Goal: Task Accomplishment & Management: Manage account settings

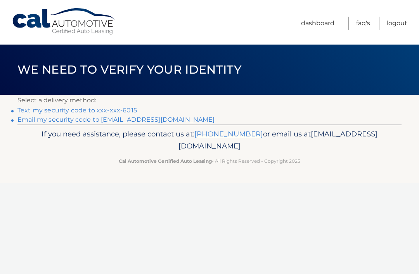
click at [34, 111] on link "Text my security code to xxx-xxx-6015" at bounding box center [76, 110] width 119 height 7
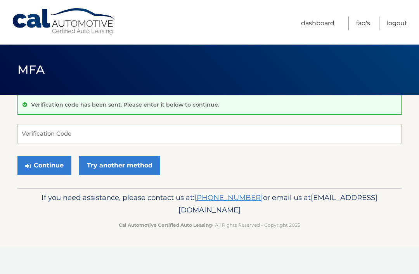
click at [94, 183] on div "Verification code has been sent. Please enter it below to continue. Verificatio…" at bounding box center [209, 141] width 384 height 93
click at [40, 160] on button "Continue" at bounding box center [44, 165] width 54 height 19
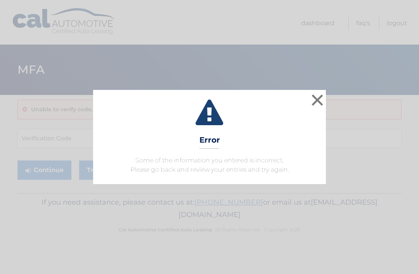
click at [312, 102] on button "×" at bounding box center [317, 100] width 16 height 16
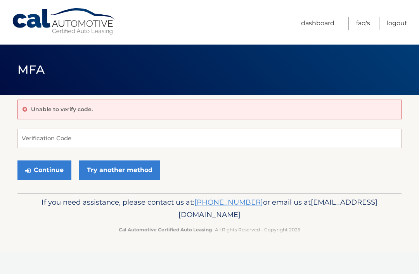
click at [29, 107] on div "Unable to verify code." at bounding box center [209, 110] width 384 height 20
click at [46, 106] on p "Unable to verify code." at bounding box center [62, 109] width 62 height 7
click at [36, 134] on input "Verification Code" at bounding box center [209, 138] width 384 height 19
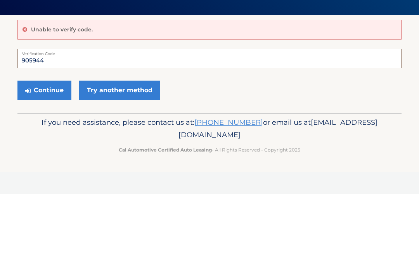
type input "905944"
click at [36, 160] on button "Continue" at bounding box center [44, 169] width 54 height 19
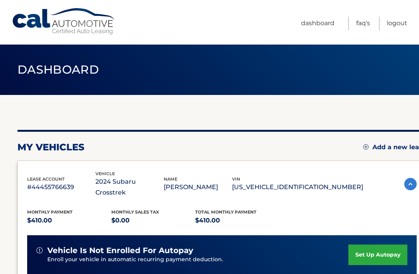
click at [372, 246] on link "set up autopay" at bounding box center [377, 255] width 59 height 21
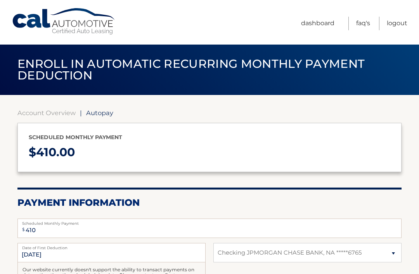
select select "YmE2ZTAyODItYjAwNy00M2VmLTkzYmYtNmUzZWIwMDFhMTAy"
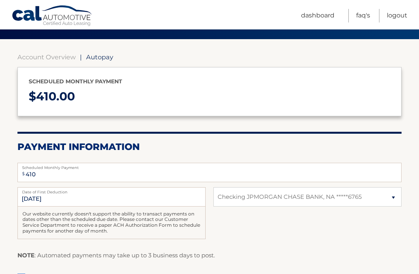
scroll to position [55, 0]
click at [24, 274] on label "I authorize cal automotive to automatically deduct payment monthly This checkbo…" at bounding box center [209, 280] width 384 height 16
click at [0, 0] on input "I authorize cal automotive to automatically deduct payment monthly This checkbo…" at bounding box center [0, 0] width 0 height 0
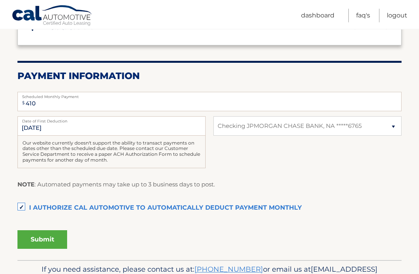
scroll to position [127, 0]
click at [36, 236] on button "Submit" at bounding box center [42, 239] width 50 height 19
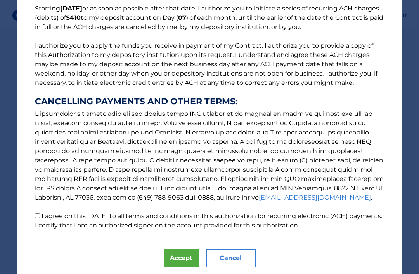
scroll to position [67, 0]
click at [40, 215] on input "I agree on this [DATE] to all terms and conditions in this authorization for re…" at bounding box center [37, 216] width 5 height 5
checkbox input "true"
click at [171, 259] on button "Accept" at bounding box center [181, 258] width 35 height 19
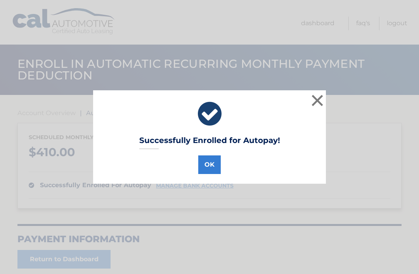
click at [207, 165] on button "OK" at bounding box center [209, 164] width 22 height 19
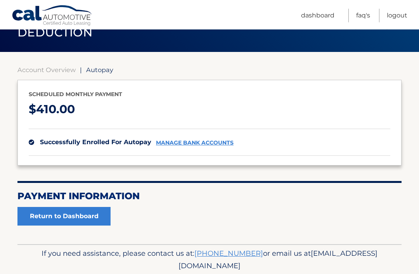
scroll to position [46, 0]
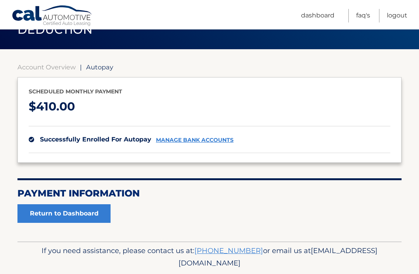
click at [182, 137] on link "manage bank accounts" at bounding box center [195, 140] width 78 height 7
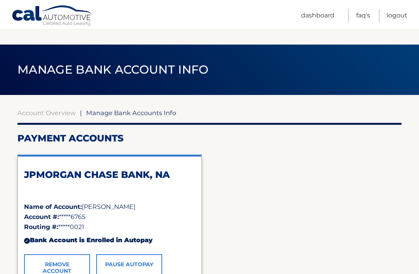
scroll to position [40, 0]
